Goal: Task Accomplishment & Management: Manage account settings

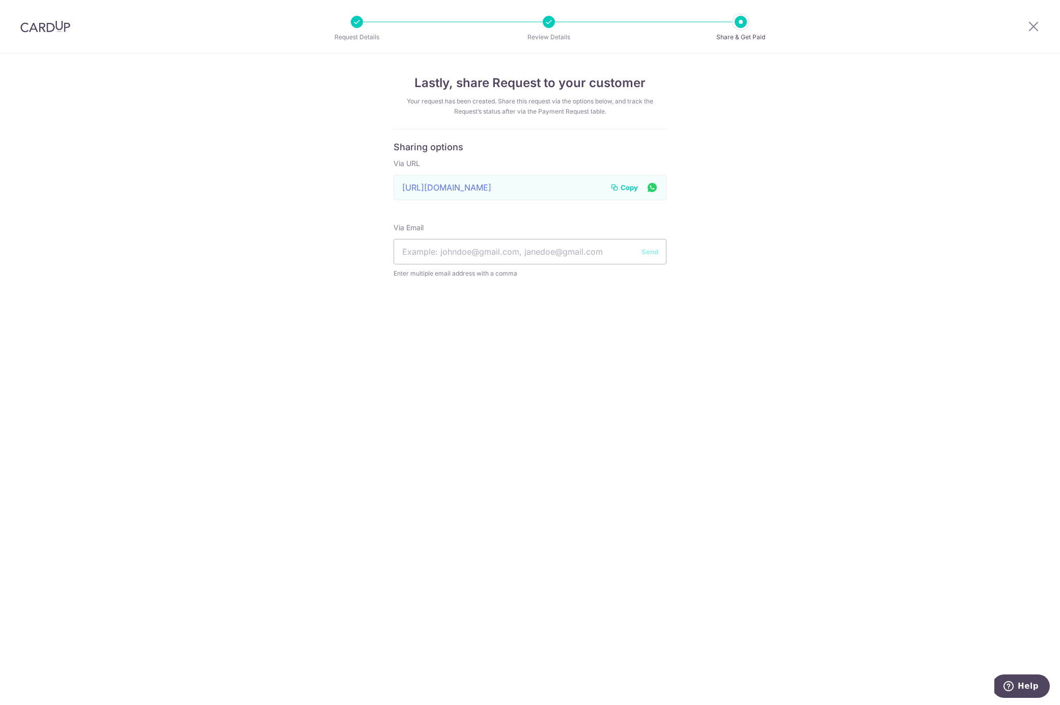
click at [58, 29] on img at bounding box center [45, 26] width 50 height 12
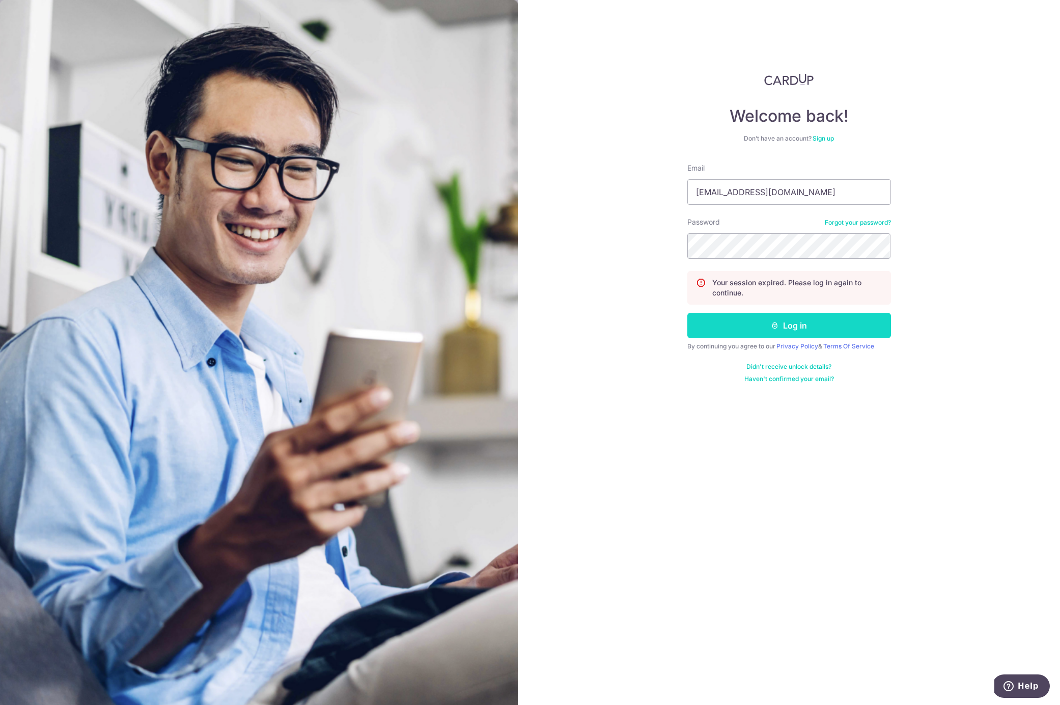
click at [790, 328] on button "Log in" at bounding box center [789, 325] width 204 height 25
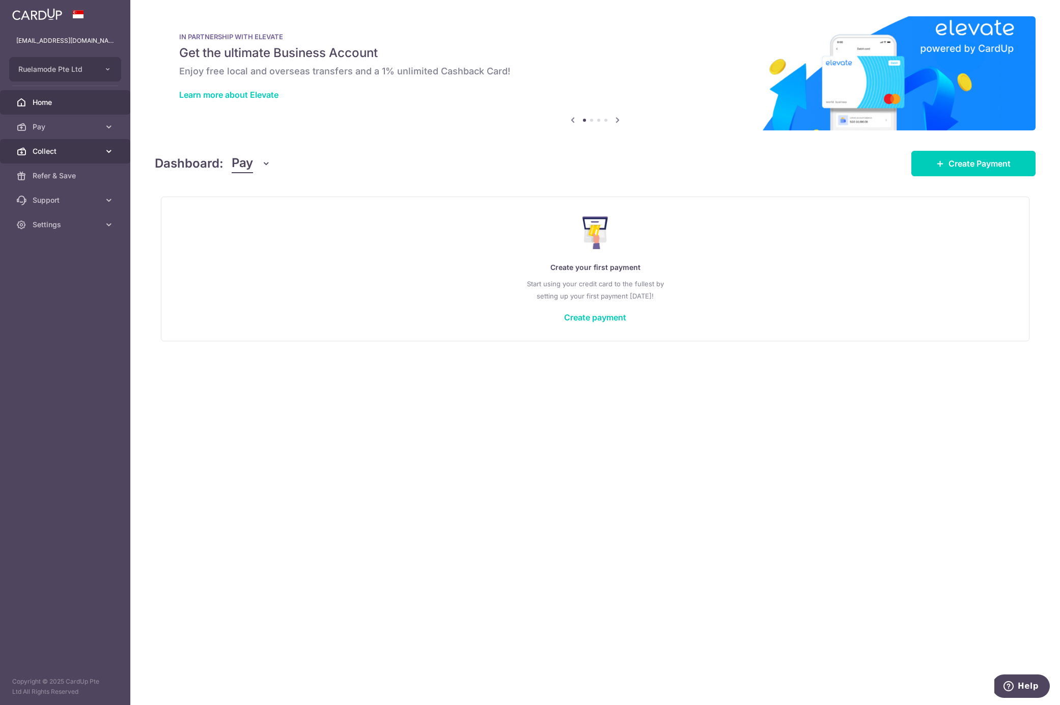
click at [39, 155] on span "Collect" at bounding box center [66, 151] width 67 height 10
click at [45, 225] on span "Payment Requests" at bounding box center [66, 224] width 67 height 10
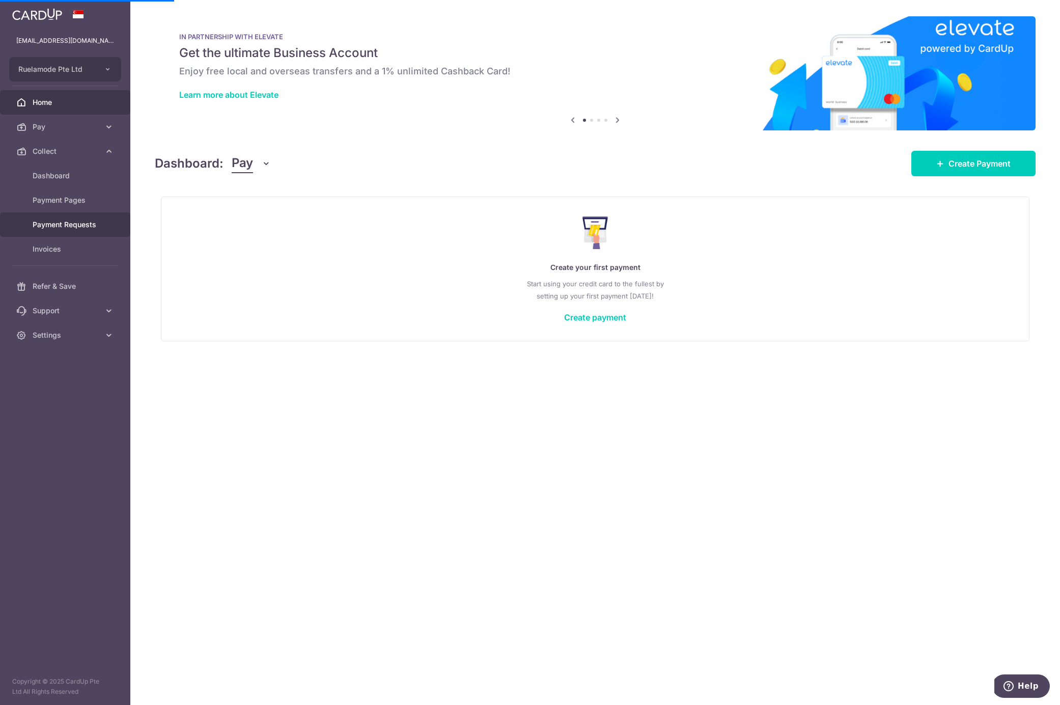
click at [66, 222] on span "Payment Requests" at bounding box center [66, 224] width 67 height 10
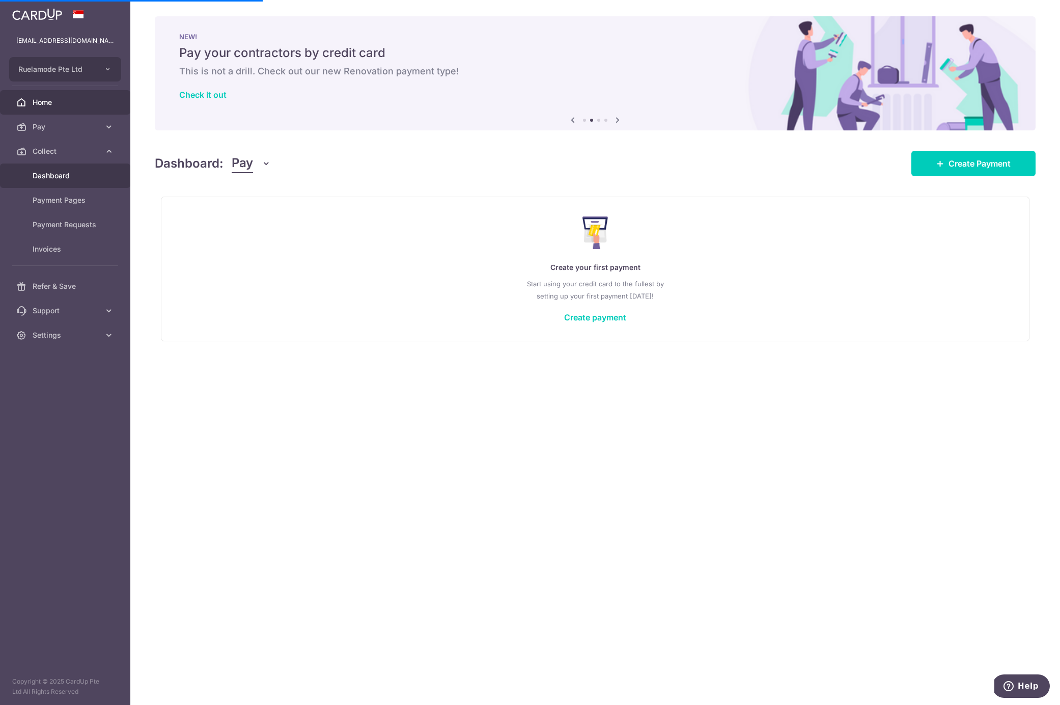
click at [67, 171] on span "Dashboard" at bounding box center [66, 176] width 67 height 10
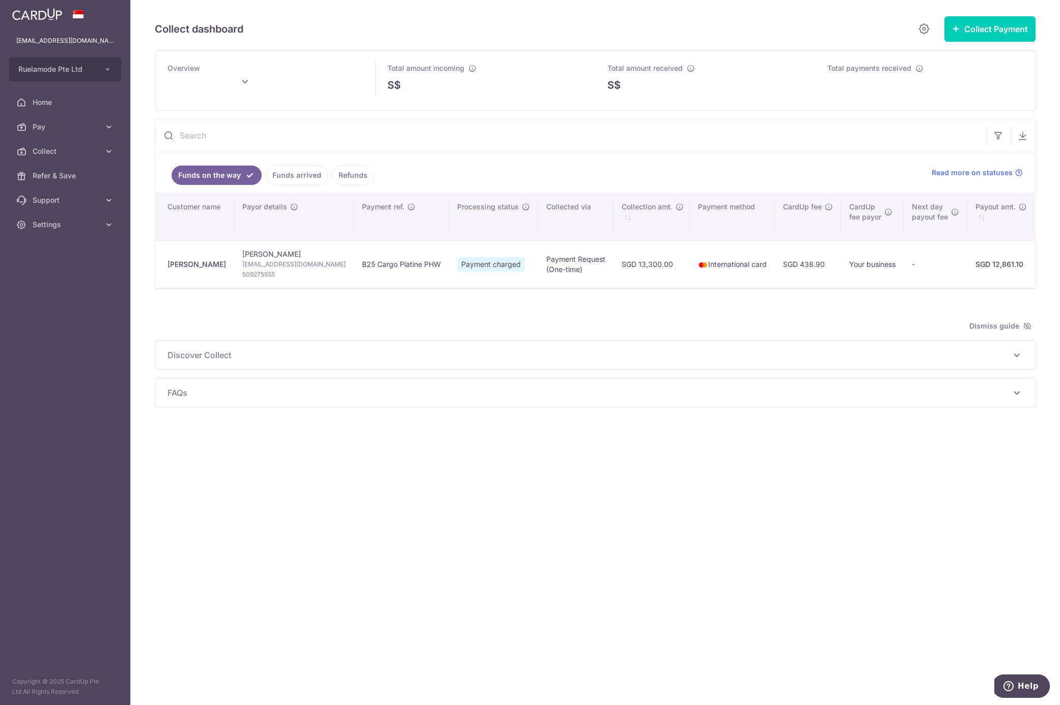
type input "August 2025"
